Goal: Task Accomplishment & Management: Complete application form

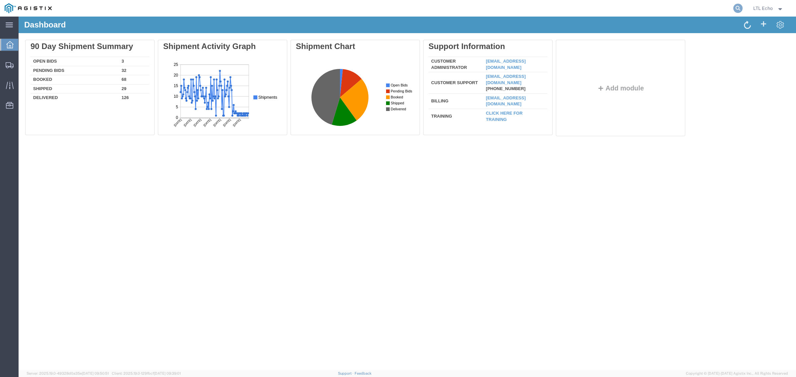
click at [738, 7] on icon at bounding box center [737, 8] width 9 height 9
click at [721, 12] on input "search" at bounding box center [633, 8] width 202 height 16
paste input "56848631"
type input "56848631"
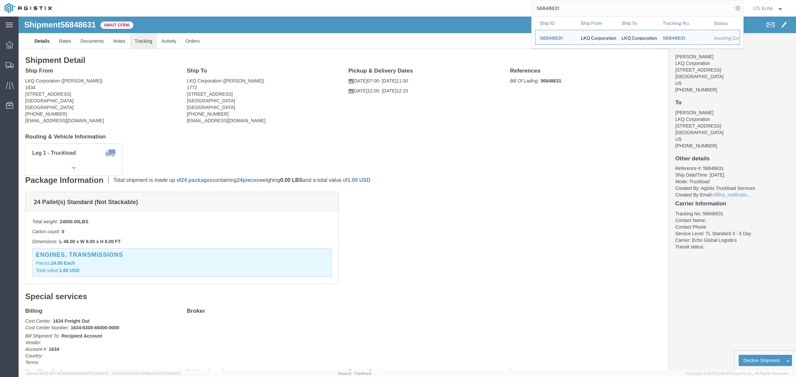
click link "Tracking"
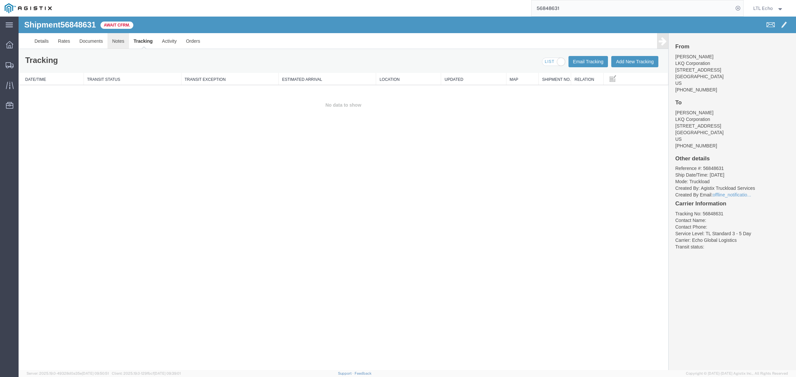
click at [116, 41] on link "Notes" at bounding box center [118, 41] width 22 height 16
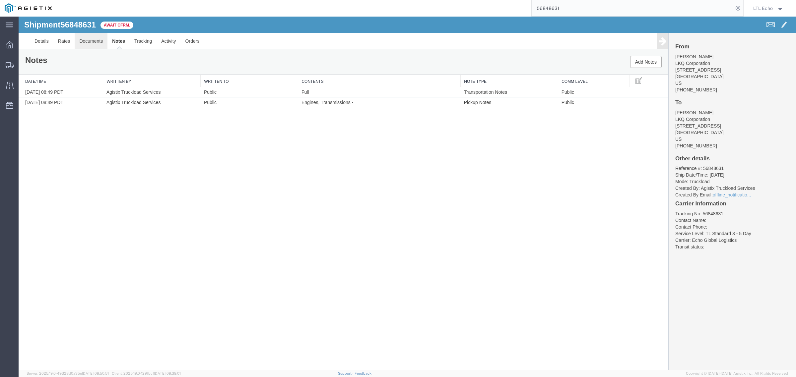
click at [93, 42] on link "Documents" at bounding box center [91, 41] width 33 height 16
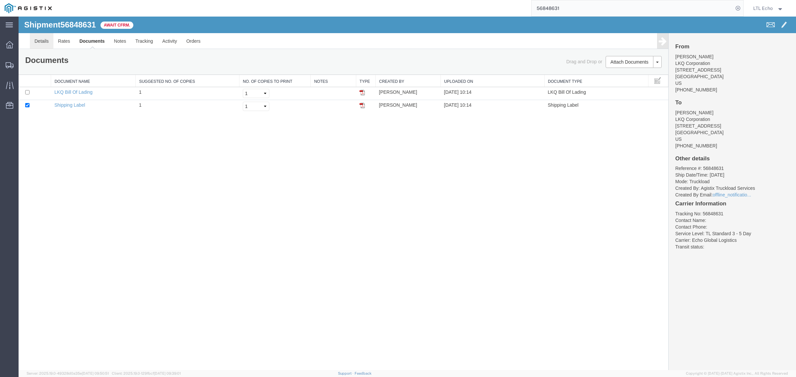
click at [45, 43] on link "Details" at bounding box center [42, 41] width 24 height 16
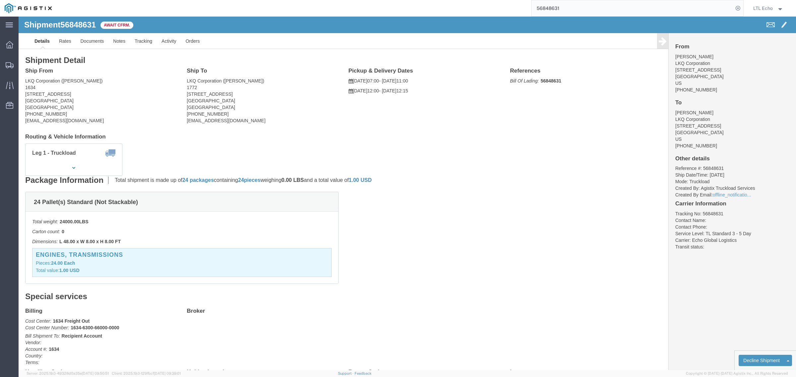
drag, startPoint x: 60, startPoint y: 76, endPoint x: 8, endPoint y: 77, distance: 52.1
click address "LKQ Corporation (jason v) 1634 6320 Boat Rock Blvd SW Atlanta, GA 30336 United …"
copy address "320 Boat Rock Blvd SW"
click address "LKQ Corporation (jason v) 1634 6320 Boat Rock Blvd SW Atlanta, GA 30336 United …"
drag, startPoint x: 66, startPoint y: 78, endPoint x: 7, endPoint y: 77, distance: 59.4
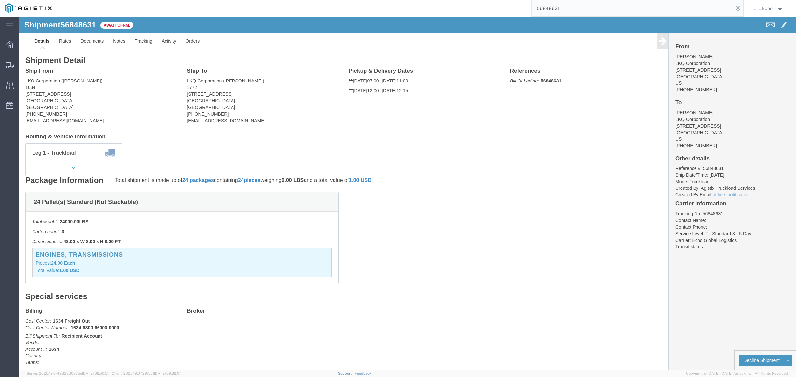
click address "LKQ Corporation (jason v) 1634 6320 Boat Rock Blvd SW Atlanta, GA 30336 United …"
copy address "6320 Boat Rock Blvd SW"
click b "56848631"
copy b "56848631"
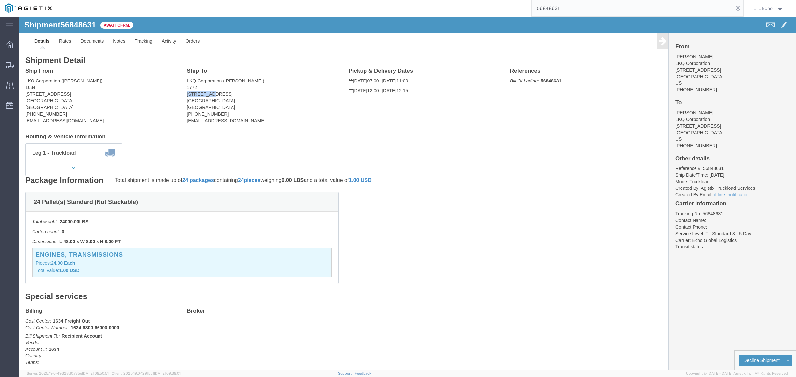
drag, startPoint x: 195, startPoint y: 78, endPoint x: 164, endPoint y: 80, distance: 30.5
click div "Ship To LKQ Corporation (brian schmidt) 1772 32 Dart Rd Newnan, GA 30265 United…"
copy address "32 Dart Rd"
click b "56848631"
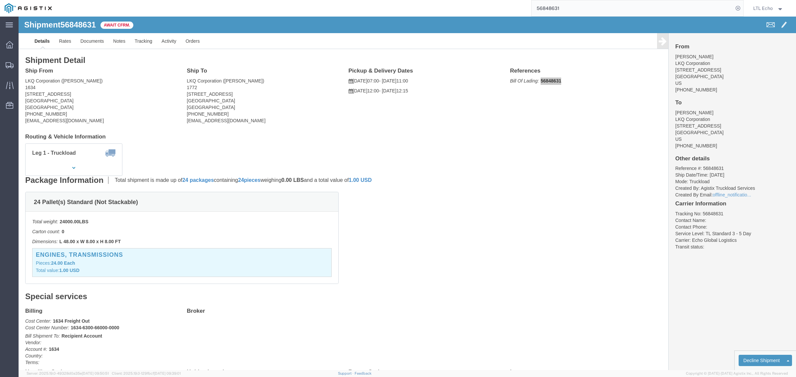
scroll to position [41, 0]
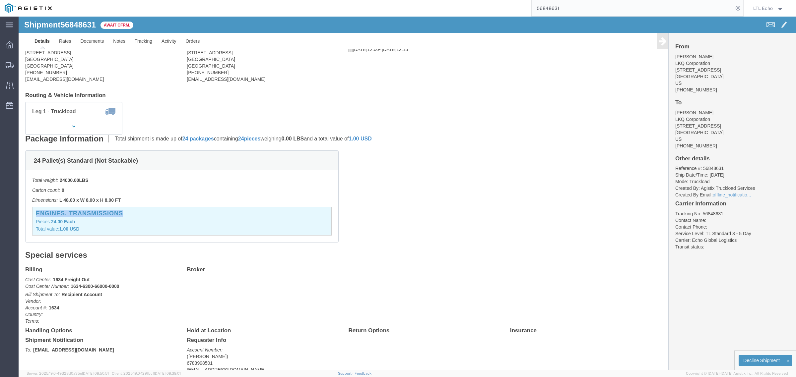
drag, startPoint x: 112, startPoint y: 196, endPoint x: 17, endPoint y: 198, distance: 94.9
click h3 "Engines, Transmissions"
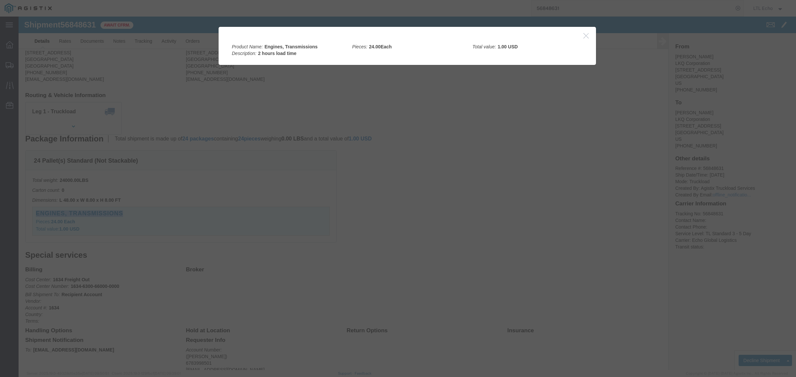
copy h3 "Engines, Transmissions"
click button "button"
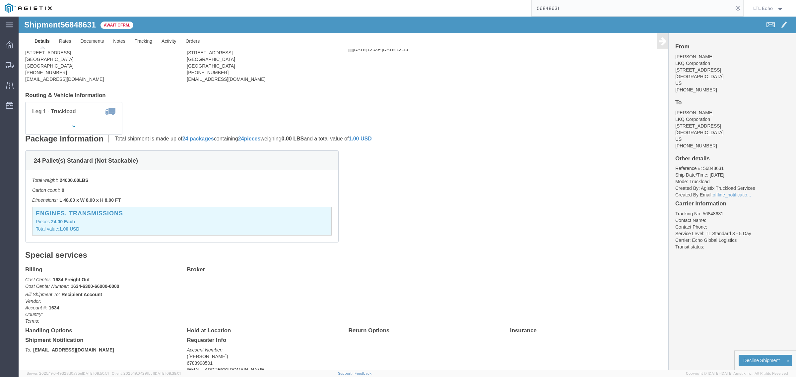
click div "24 Pallet(s) Standard (Not Stackable) Total weight: 24000.00 LBS Carton count: …"
click link "Notes"
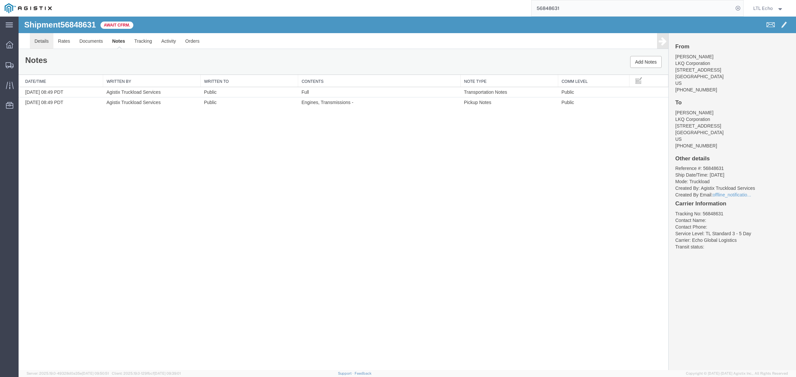
click at [40, 44] on link "Details" at bounding box center [42, 41] width 24 height 16
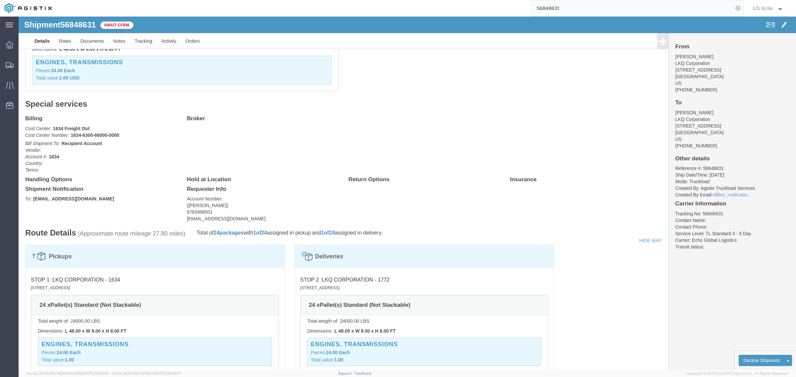
scroll to position [249, 0]
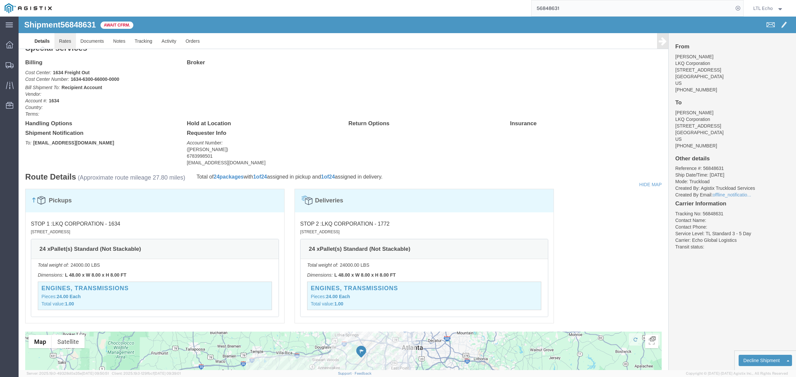
click link "Rates"
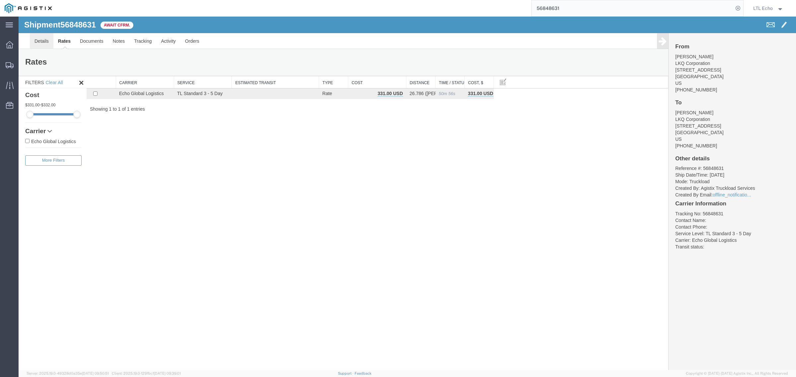
click at [35, 42] on link "Details" at bounding box center [42, 41] width 24 height 16
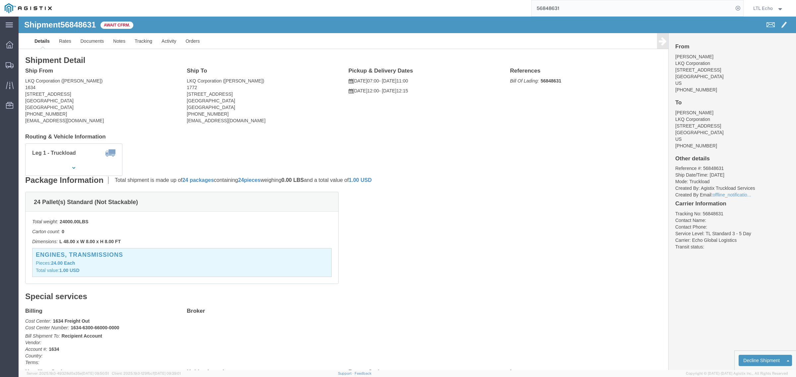
click b "56848631"
copy b "56848631"
click link "Confirm"
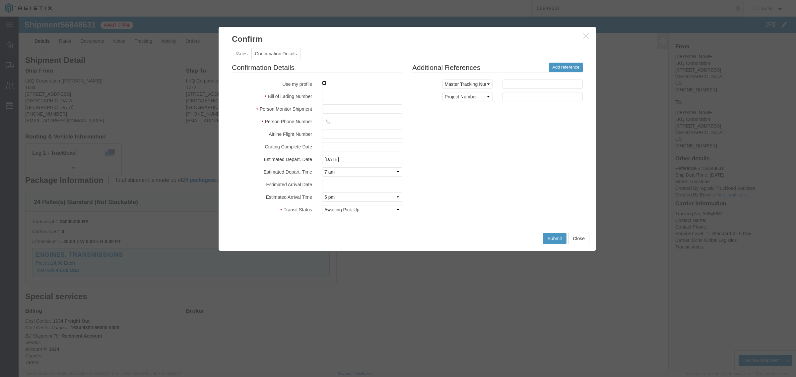
click input "checkbox"
checkbox input "true"
type input "LTL Echo"
type input "+ 8005116111"
click input "text"
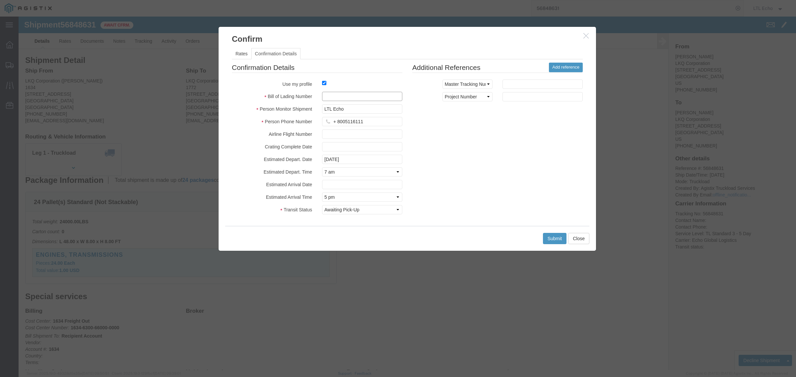
paste input "64340340"
type input "64340340"
click button "Submit"
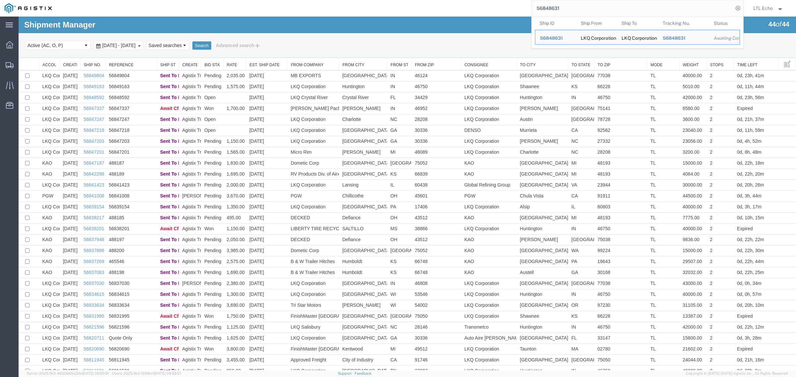
drag, startPoint x: 577, startPoint y: 4, endPoint x: 495, endPoint y: 4, distance: 82.2
click at [496, 5] on div "56848631 Ship ID Ship From Ship To Tracking Nu. Status Ship ID 56848631 Ship Fr…" at bounding box center [399, 8] width 687 height 17
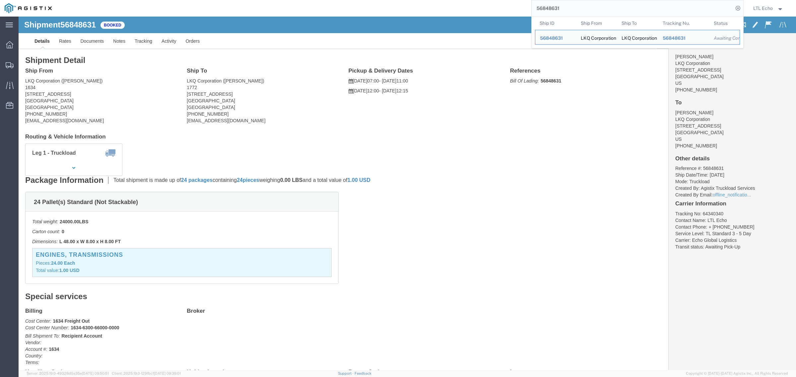
drag, startPoint x: 611, startPoint y: 8, endPoint x: 229, endPoint y: 16, distance: 381.4
click at [289, 2] on div "56848631 Ship ID Ship From Ship To Tracking Nu. Status Ship ID 56848631 Ship Fr…" at bounding box center [399, 8] width 687 height 17
paste input "50512"
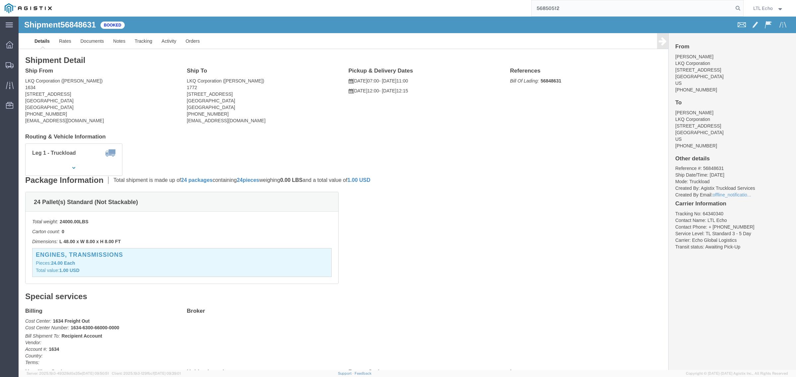
type input "56850512"
